Goal: Task Accomplishment & Management: Manage account settings

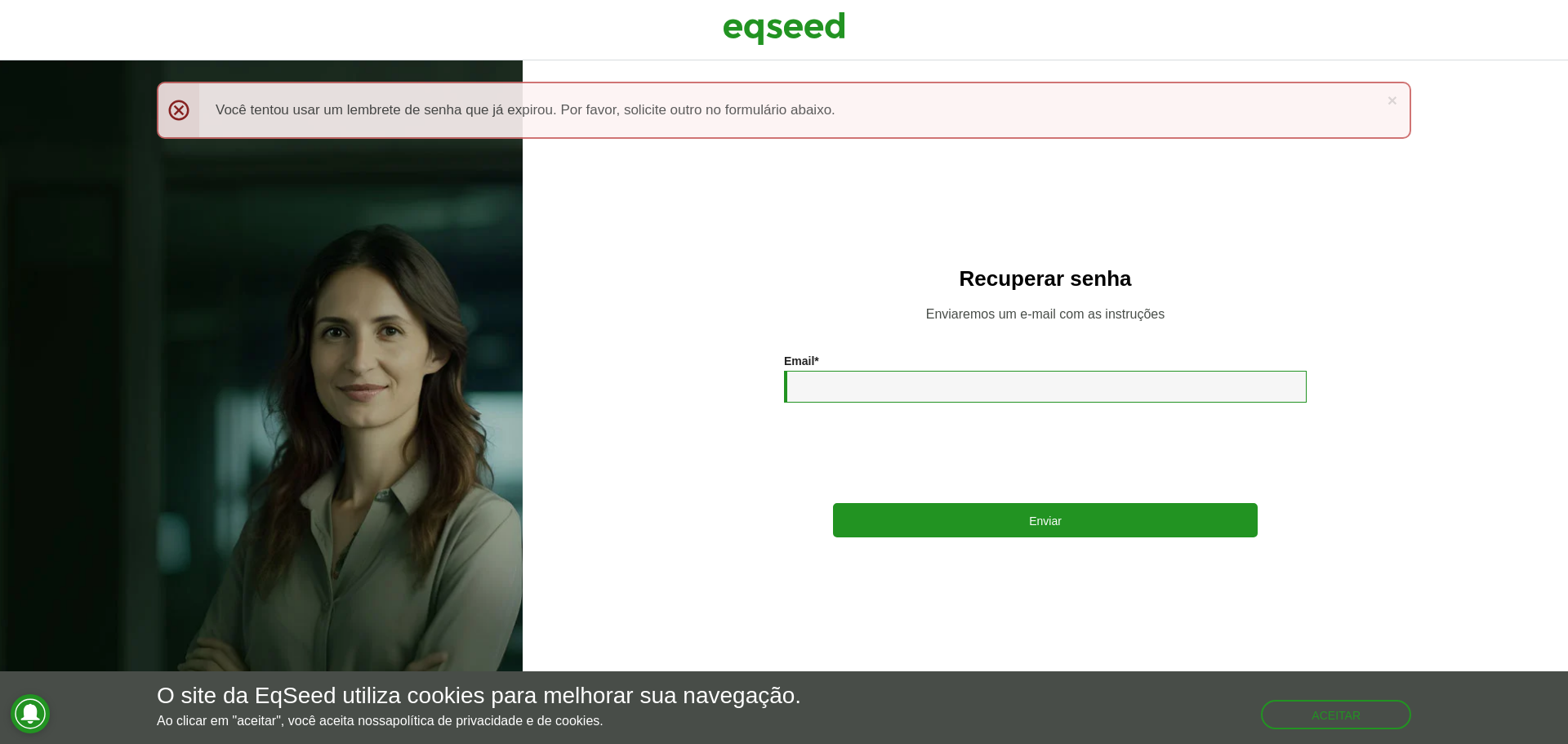
click at [850, 389] on input "Email *" at bounding box center [1045, 387] width 523 height 32
click at [788, 28] on img at bounding box center [784, 29] width 122 height 41
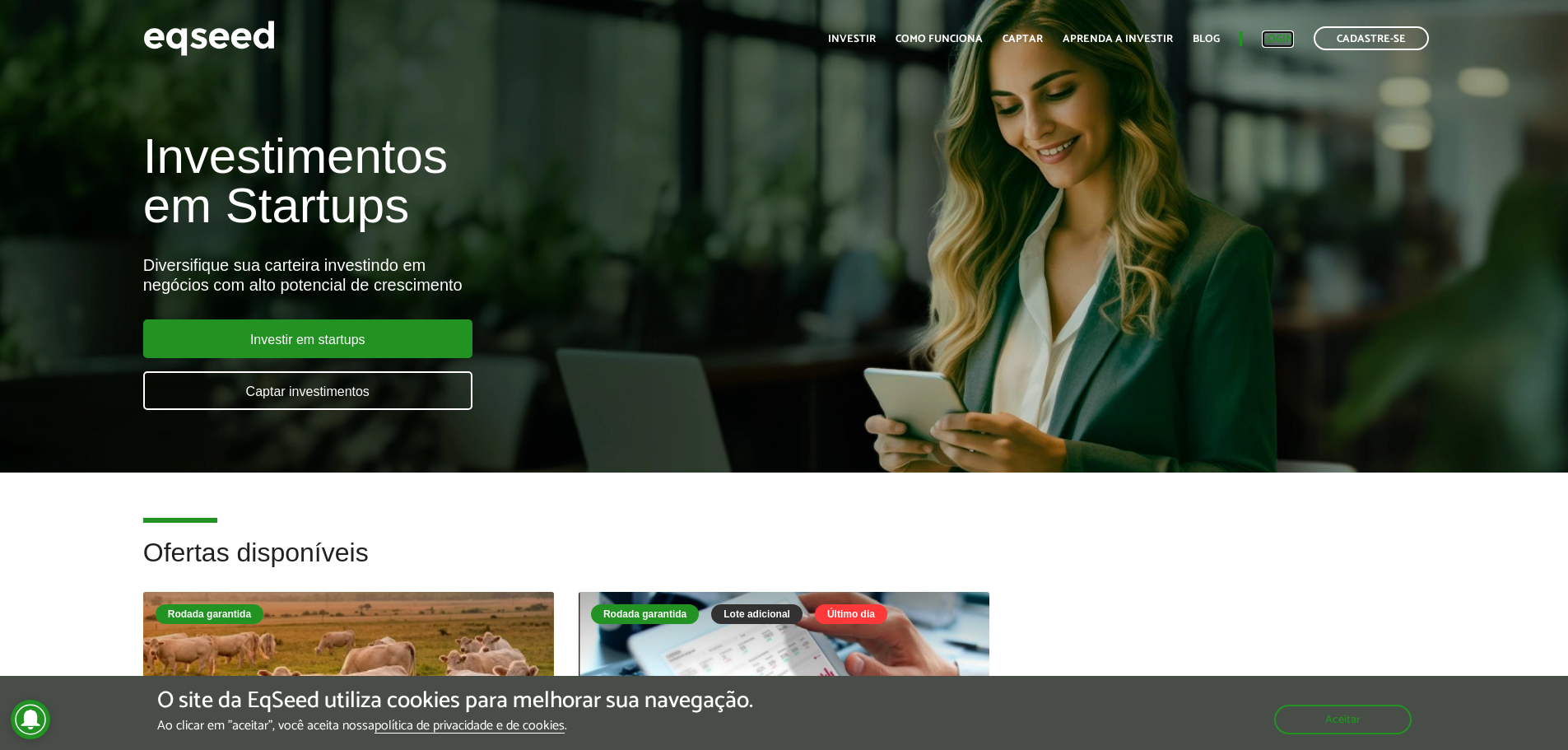
click at [1266, 44] on link "Login" at bounding box center [1278, 39] width 32 height 11
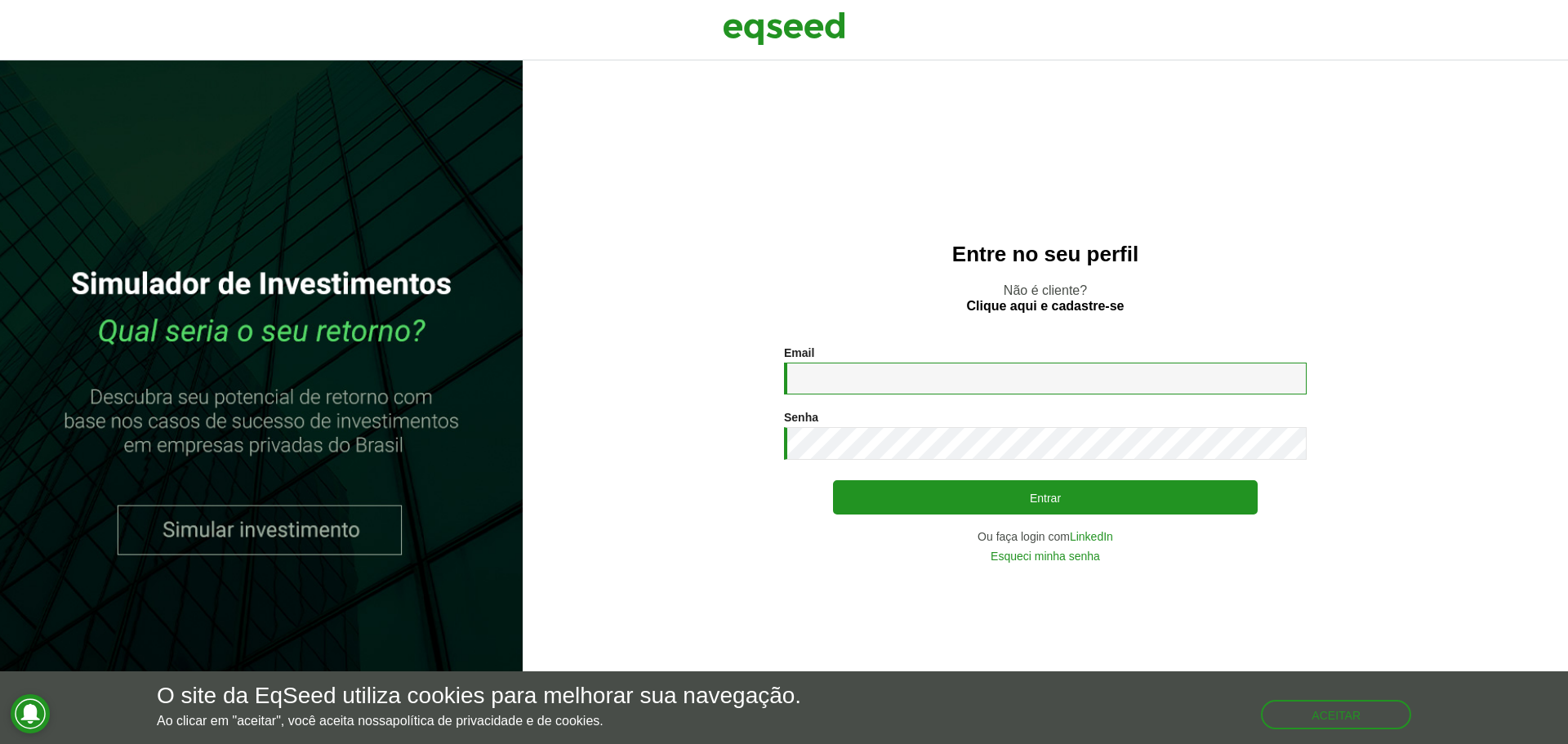
type input "**********"
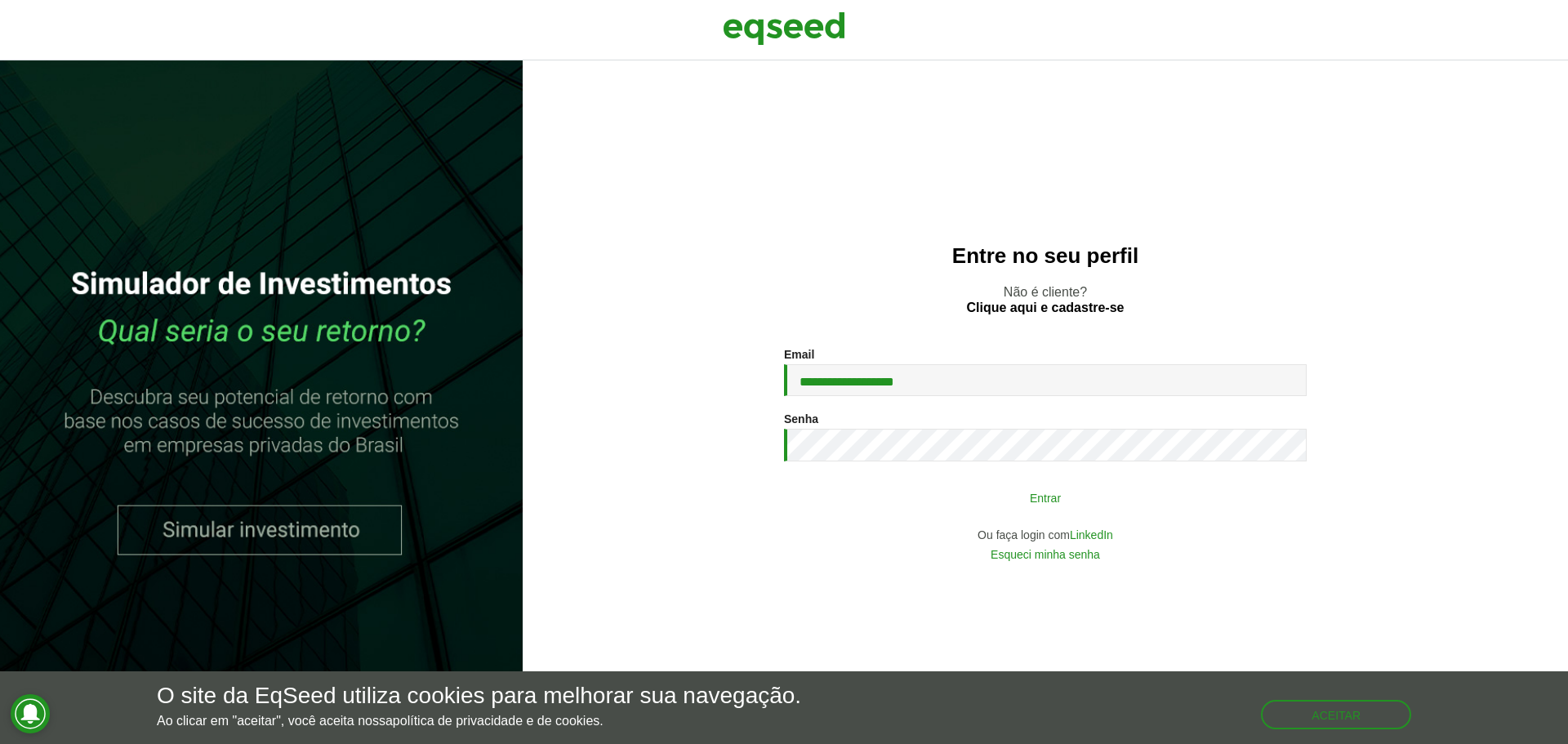
click at [1117, 485] on button "Entrar" at bounding box center [1045, 497] width 425 height 31
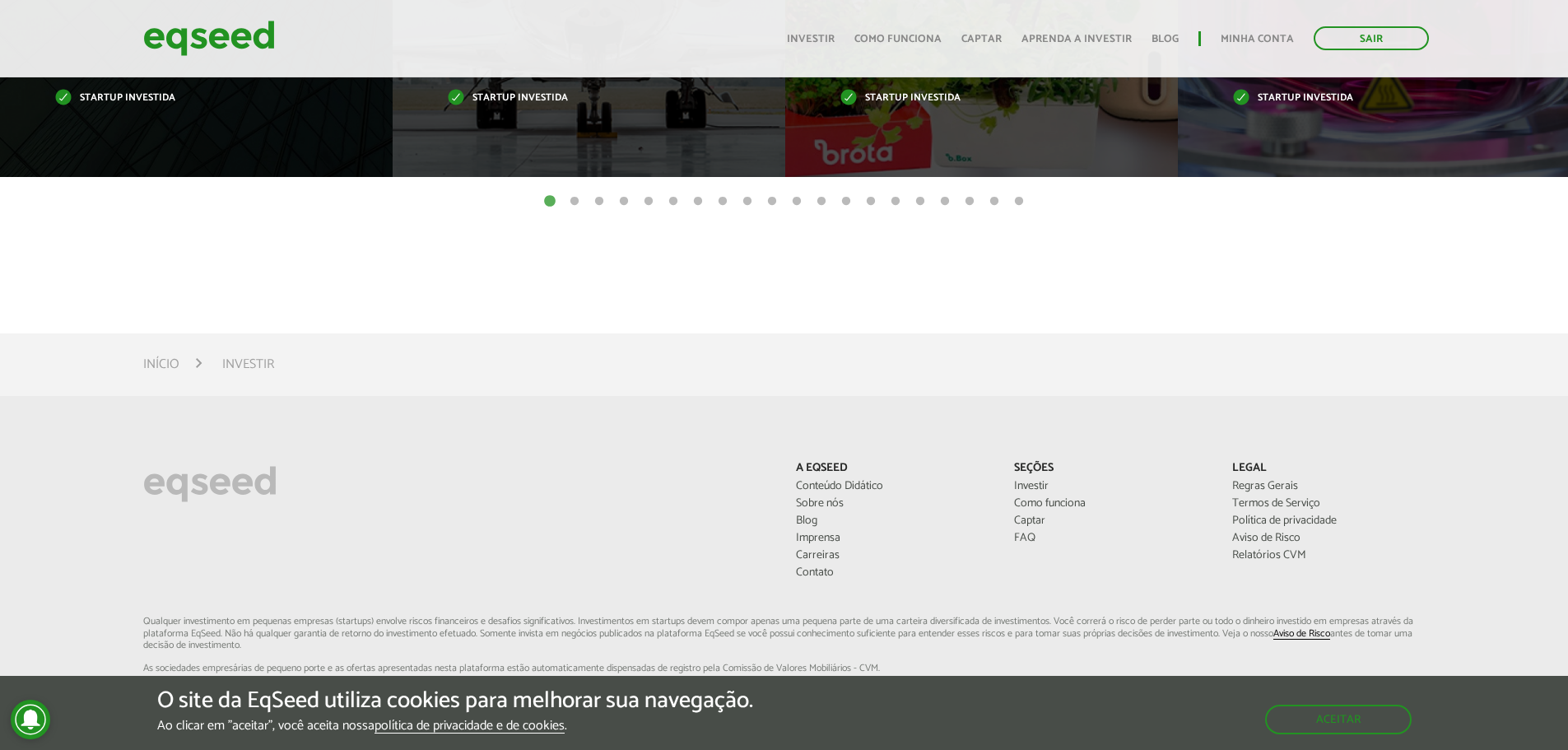
scroll to position [1178, 0]
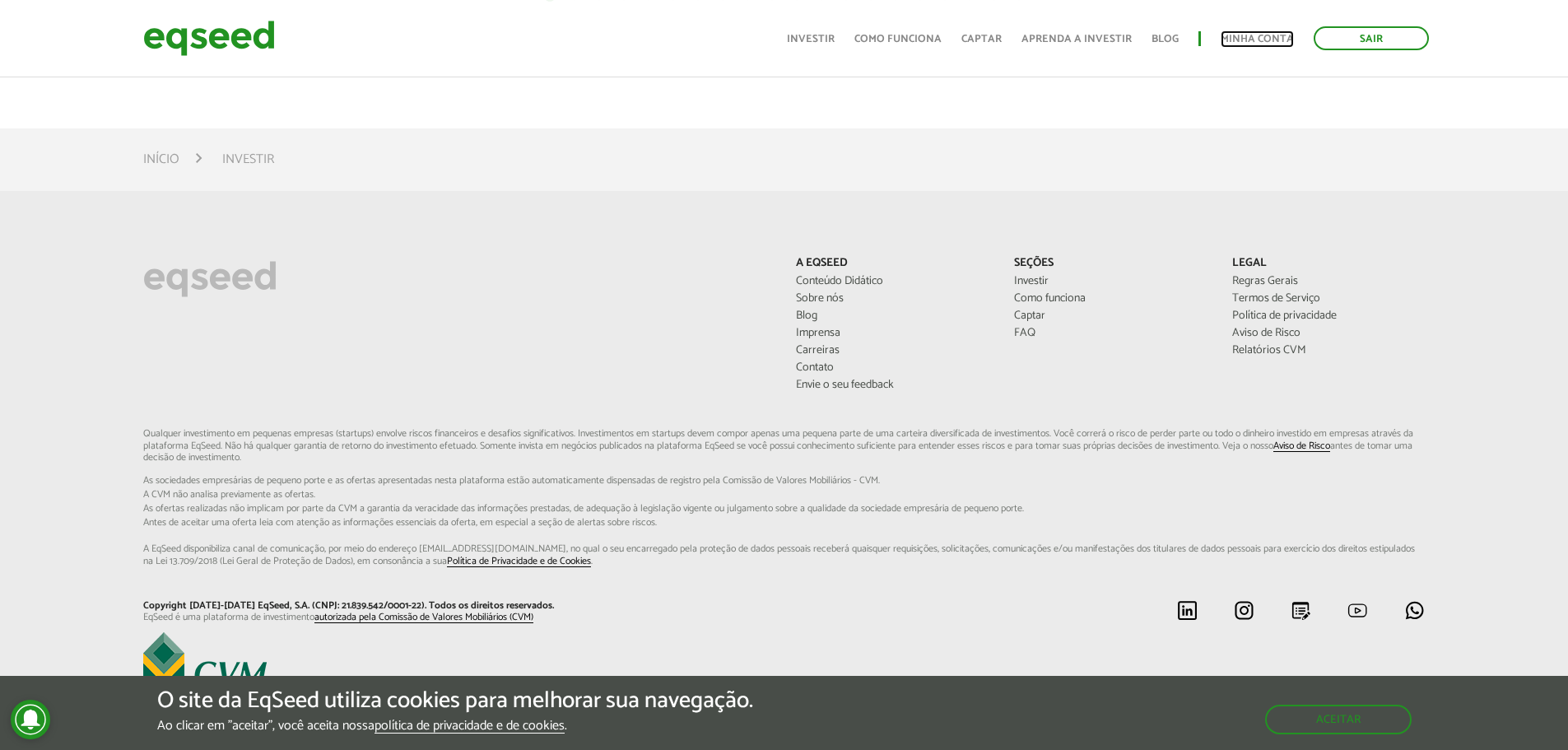
click at [1271, 40] on link "Minha conta" at bounding box center [1257, 39] width 73 height 11
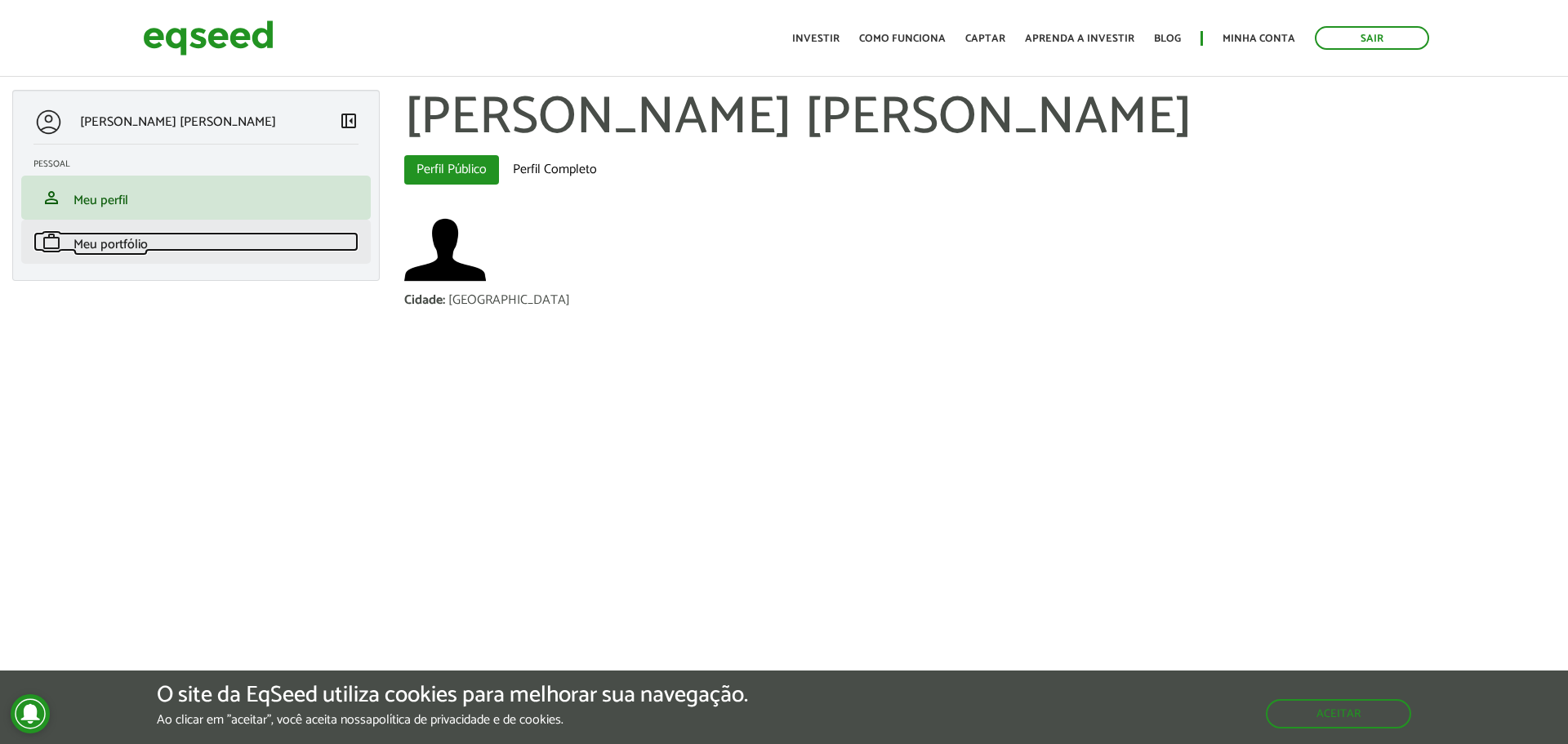
click at [187, 245] on link "work Meu portfólio" at bounding box center [196, 242] width 325 height 19
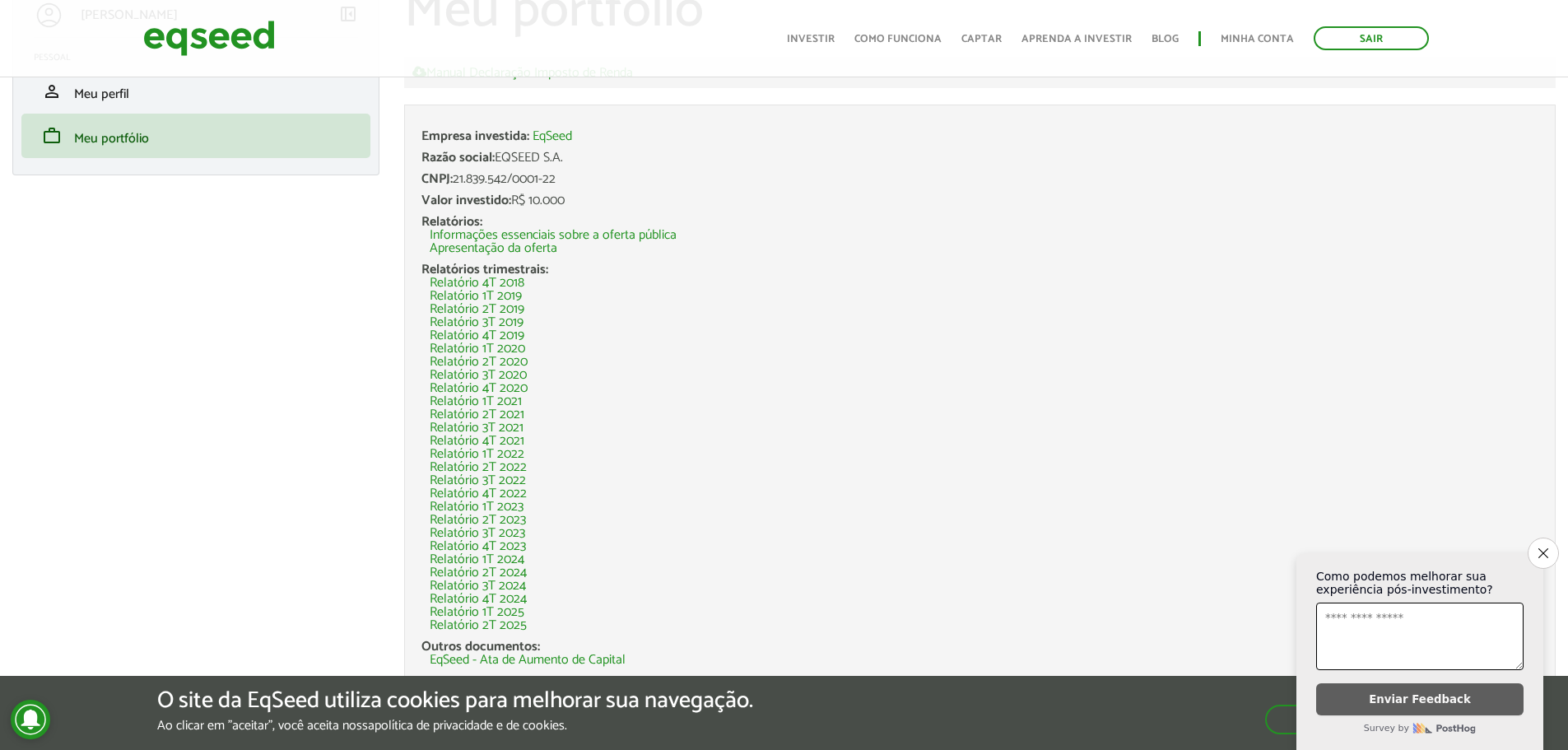
scroll to position [106, 0]
click at [520, 250] on link "Apresentação da oferta" at bounding box center [494, 249] width 128 height 13
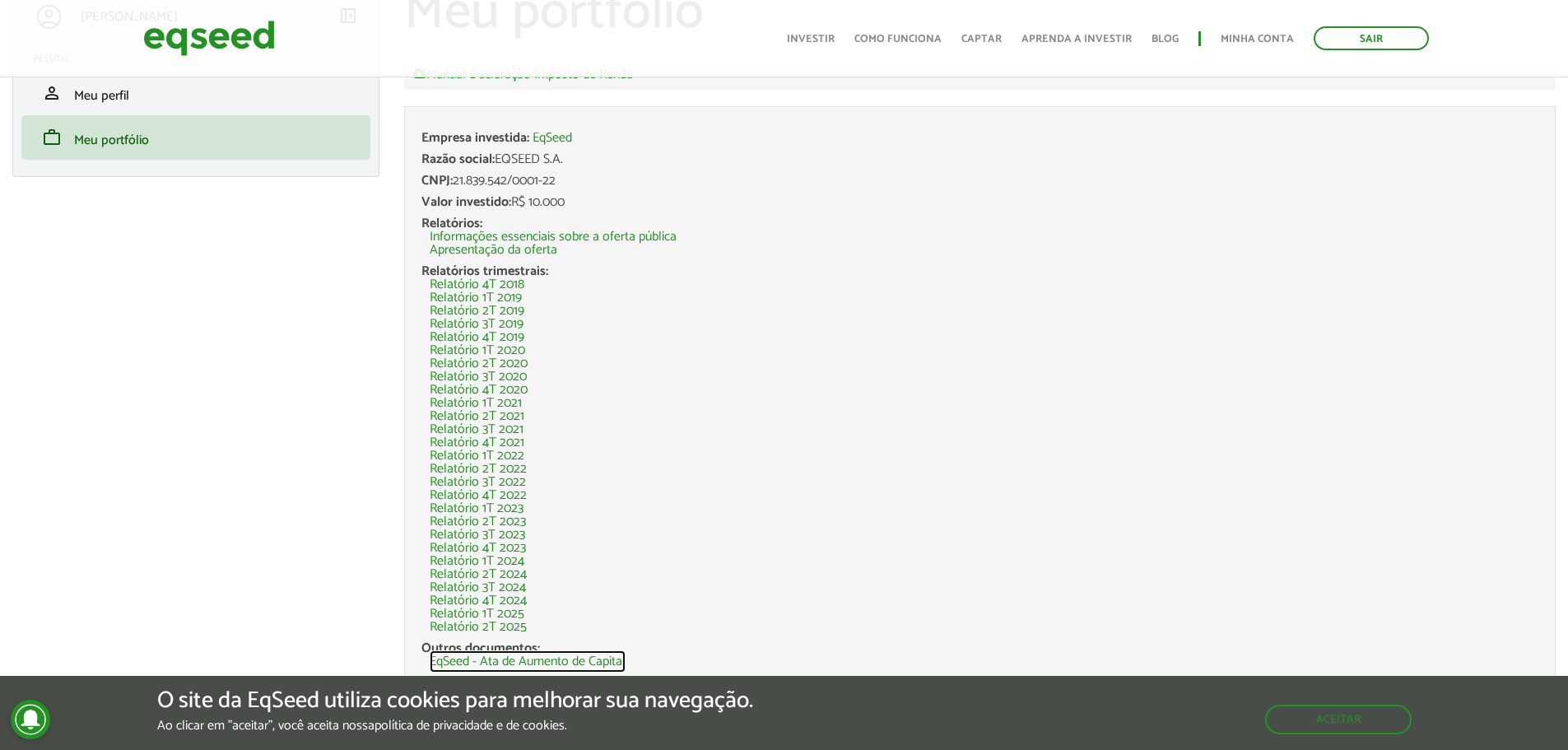
click at [587, 657] on link "EqSeed - Ata de Aumento de Capital" at bounding box center [528, 661] width 196 height 13
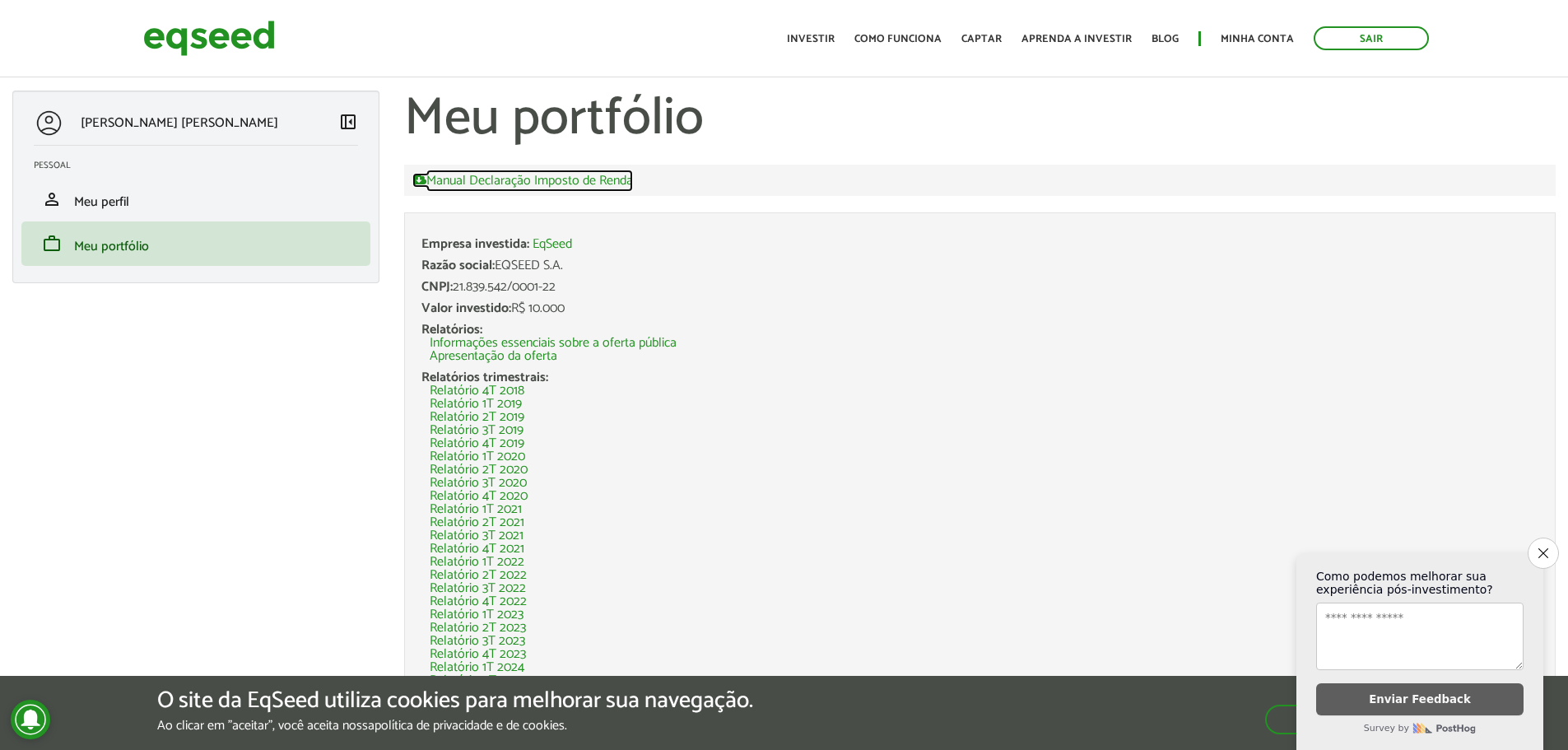
click at [573, 175] on link "Manual Declaração Imposto de Renda" at bounding box center [522, 180] width 220 height 14
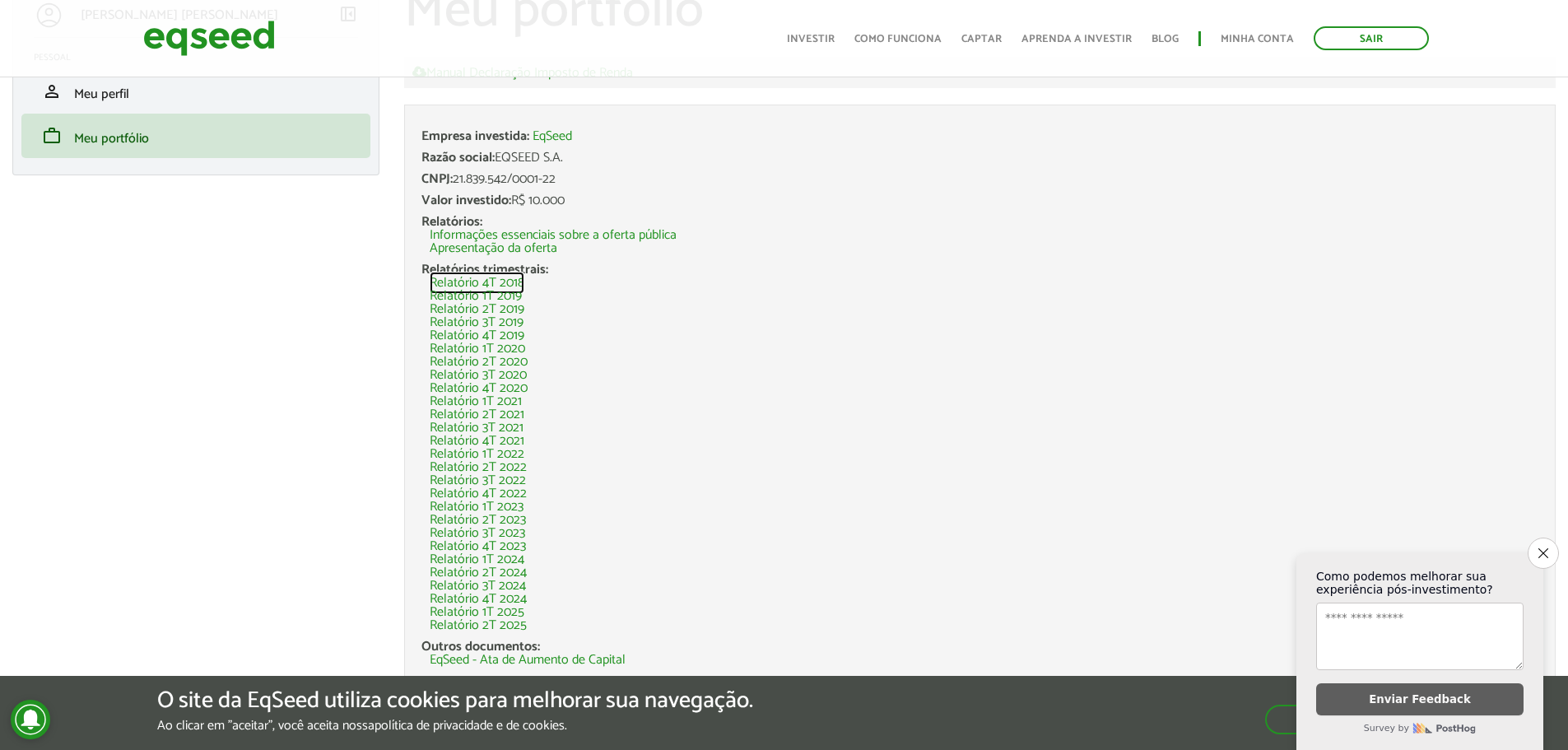
click at [509, 283] on link "Relatório 4T 2018" at bounding box center [477, 283] width 94 height 13
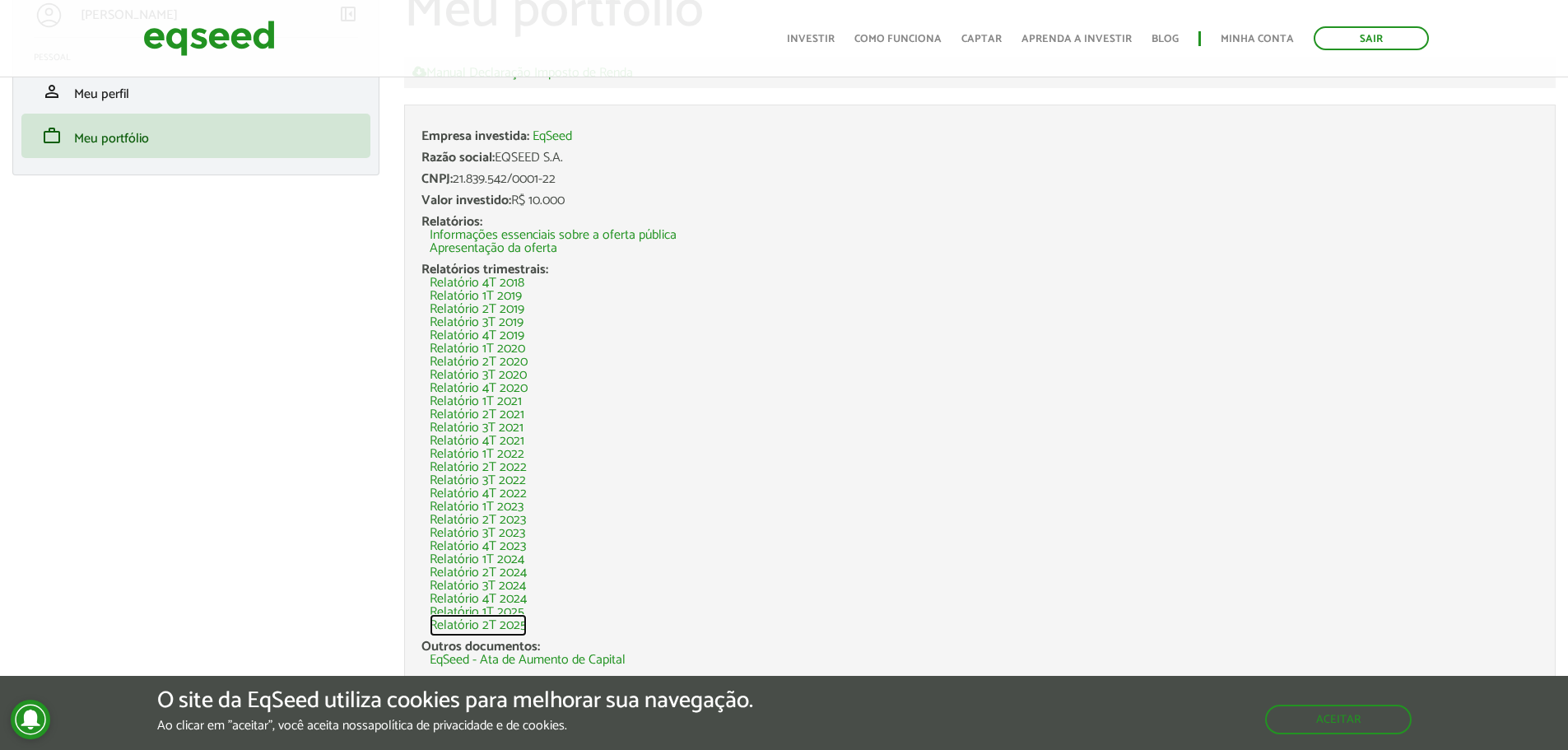
click at [514, 626] on link "Relatório 2T 2025" at bounding box center [478, 625] width 97 height 13
